Goal: Information Seeking & Learning: Learn about a topic

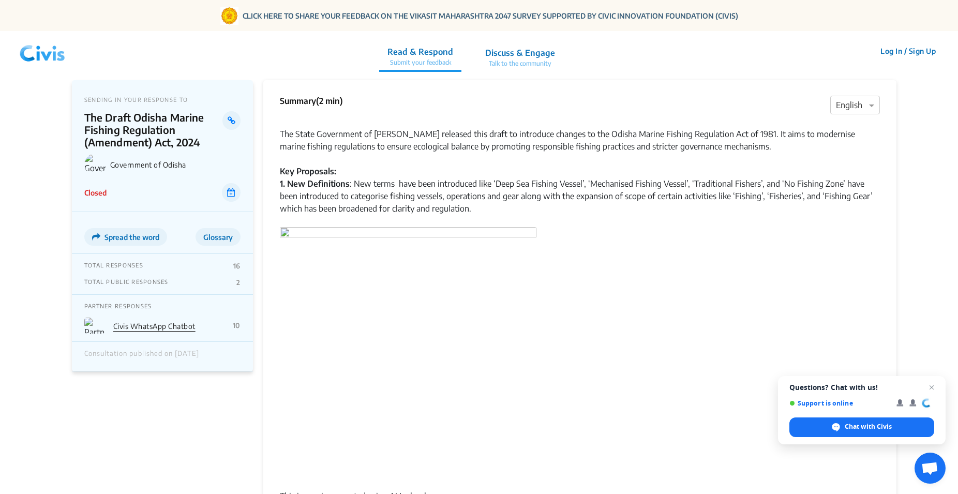
click at [280, 170] on strong "Key Proposals:" at bounding box center [308, 171] width 56 height 10
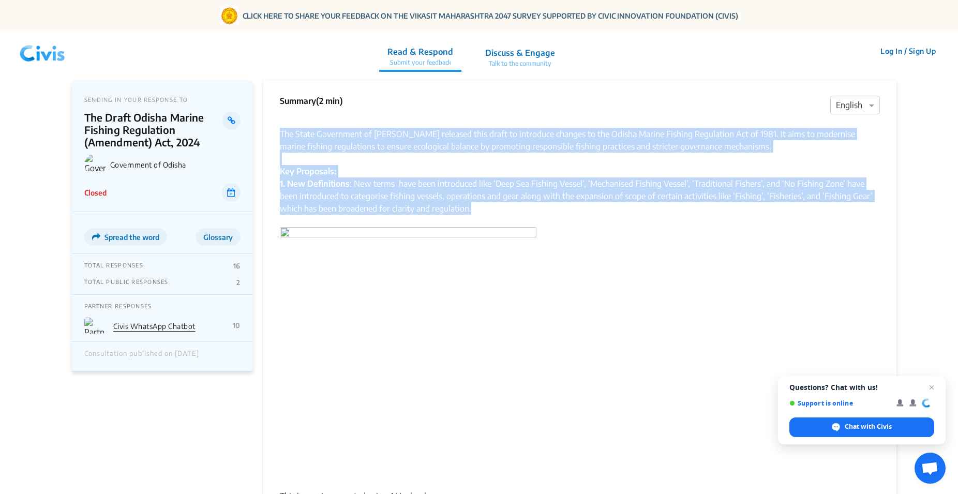
drag, startPoint x: 281, startPoint y: 131, endPoint x: 500, endPoint y: 205, distance: 230.6
copy div "The State Government of [PERSON_NAME] released this draft to introduce changes …"
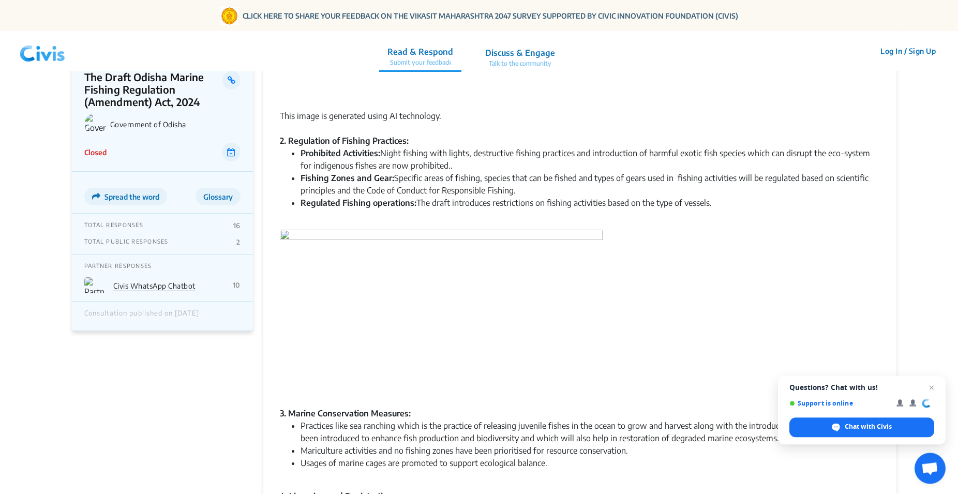
scroll to position [316, 0]
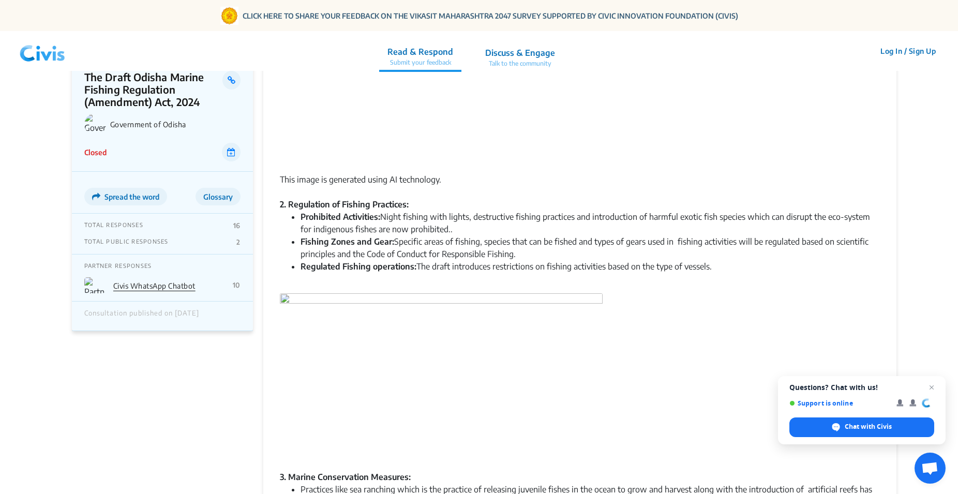
drag, startPoint x: 280, startPoint y: 204, endPoint x: 720, endPoint y: 265, distance: 444.2
click at [720, 265] on div "The State Government of [PERSON_NAME] released this draft to introduce changes …" at bounding box center [580, 440] width 600 height 1282
copy div "2. Regulation of Fishing Practices: Prohibited Activities: Night fishing with l…"
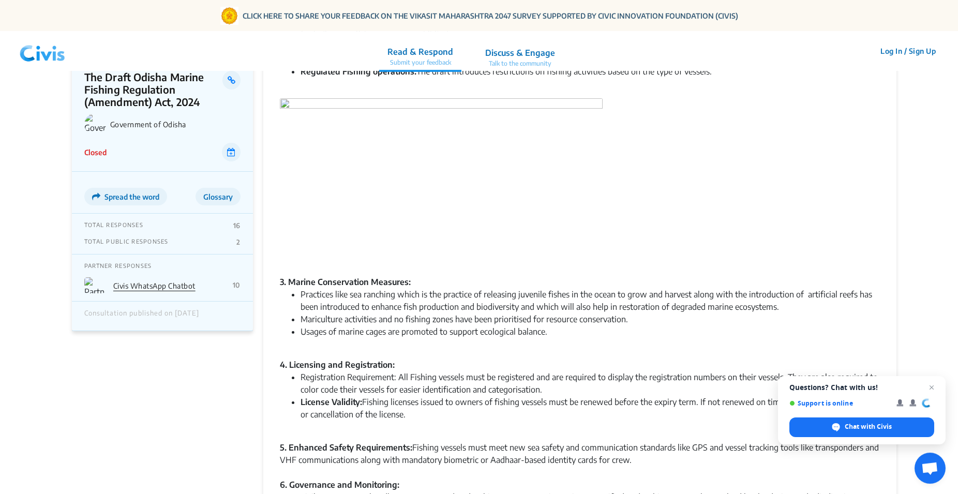
scroll to position [633, 0]
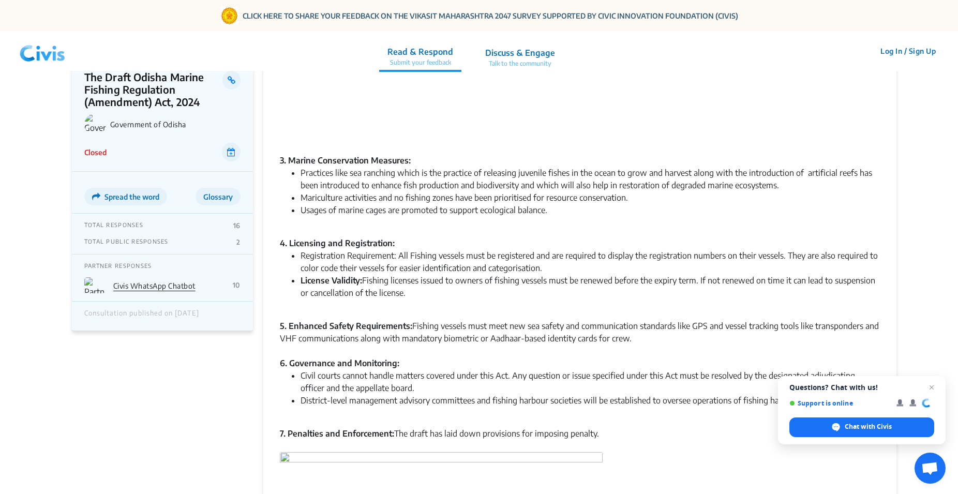
click at [280, 161] on div "Summary (2 min) × English The State Government of [PERSON_NAME] released this d…" at bounding box center [579, 113] width 633 height 1332
drag, startPoint x: 280, startPoint y: 161, endPoint x: 604, endPoint y: 438, distance: 426.2
click at [604, 438] on div "The State Government of [PERSON_NAME] released this draft to introduce changes …" at bounding box center [580, 123] width 600 height 1282
copy div "2. Loremi Dolorsitamet Consecte: Adipiscin elit sed doeiusmo tempo in utl etdol…"
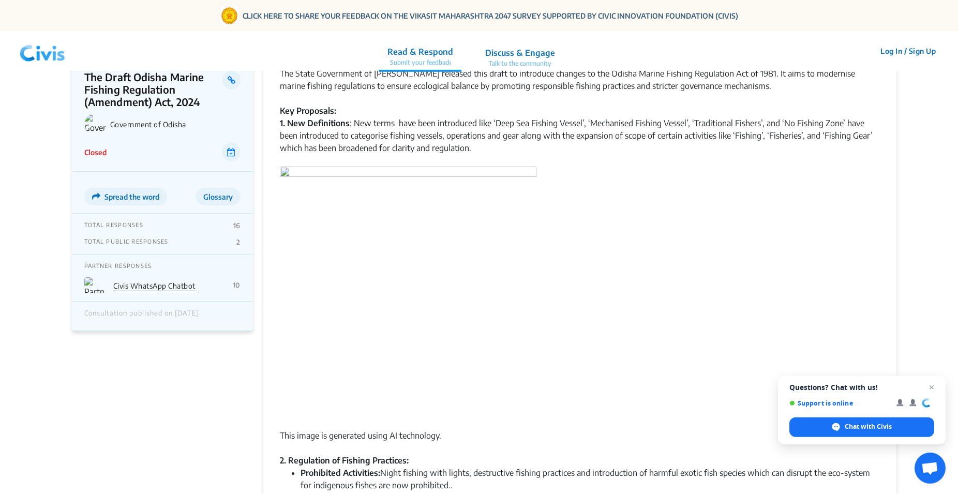
scroll to position [0, 0]
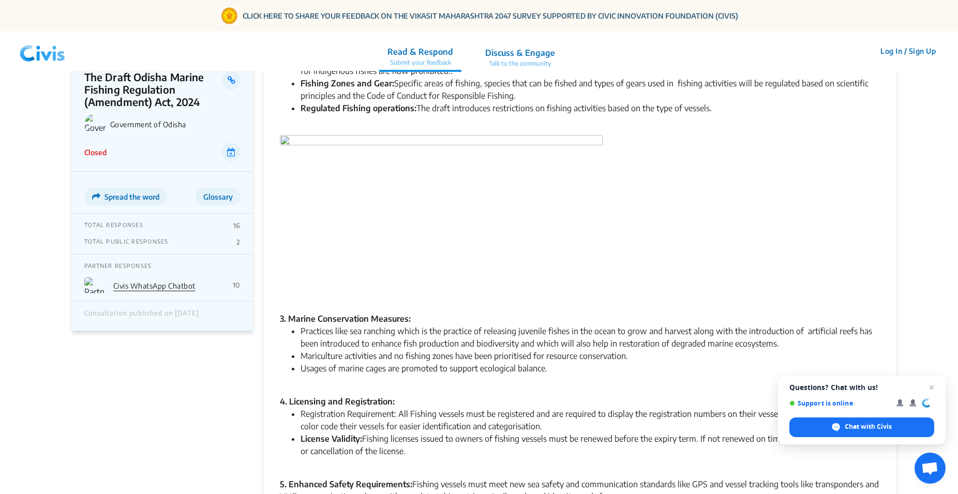
scroll to position [633, 0]
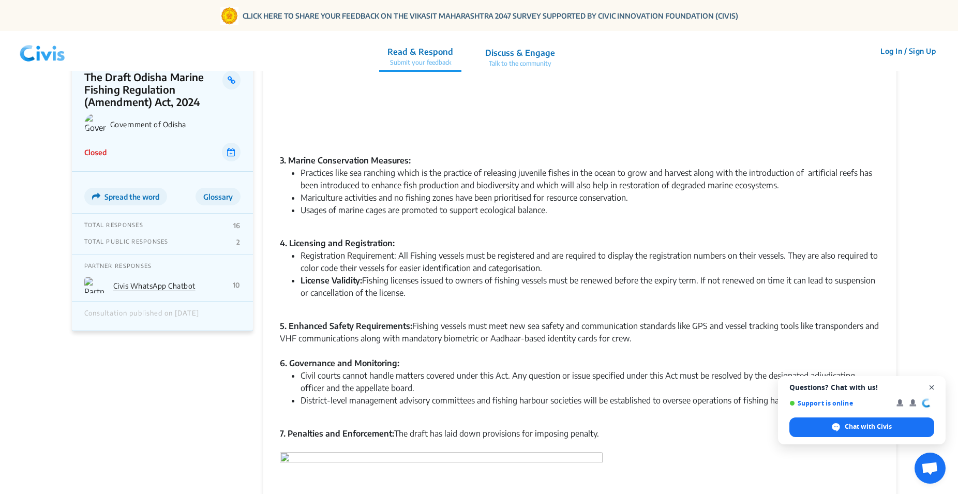
click at [932, 387] on span "Open chat" at bounding box center [931, 387] width 13 height 13
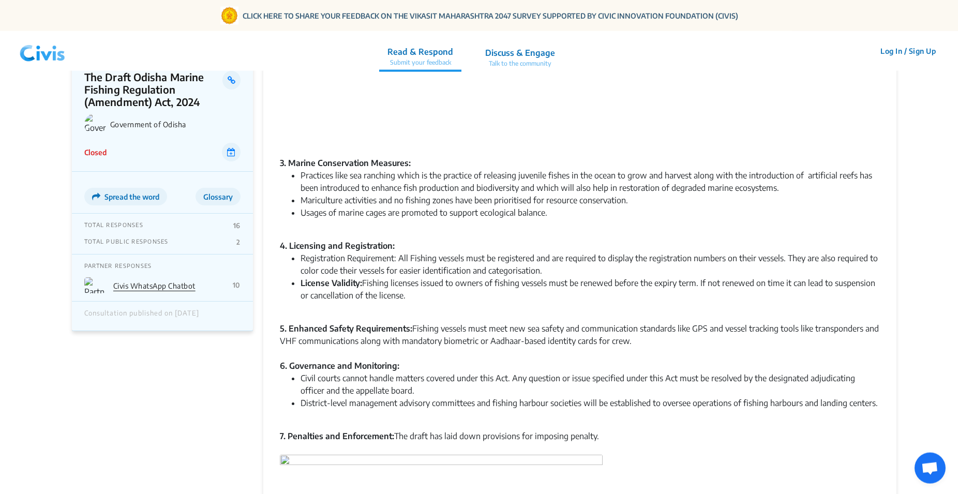
scroll to position [0, 0]
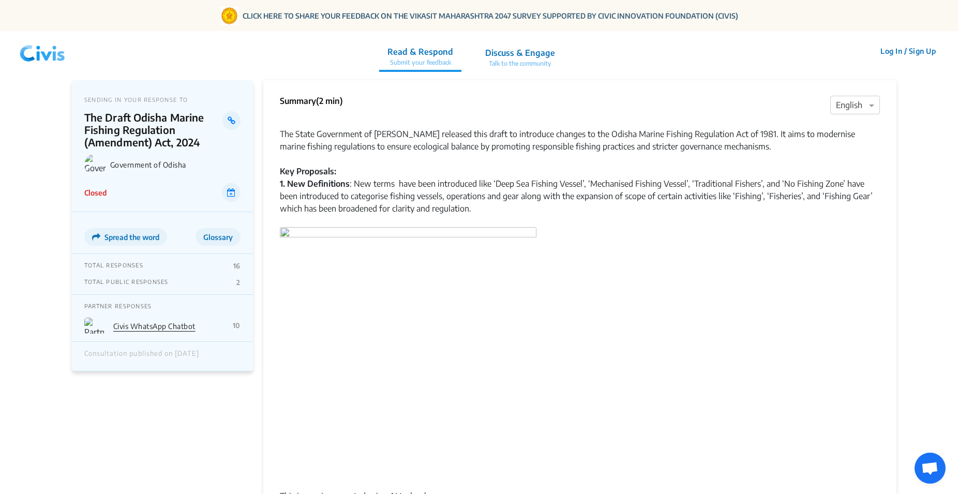
click at [371, 114] on div "Summary (2 min) × English" at bounding box center [580, 105] width 600 height 21
